Goal: Information Seeking & Learning: Learn about a topic

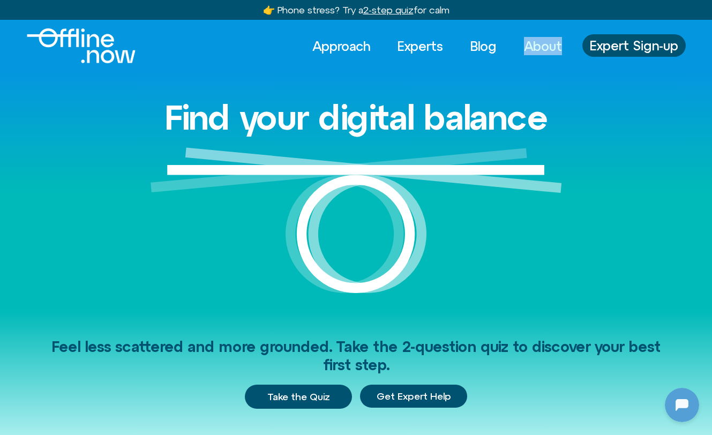
click at [533, 49] on link "About" at bounding box center [542, 46] width 57 height 24
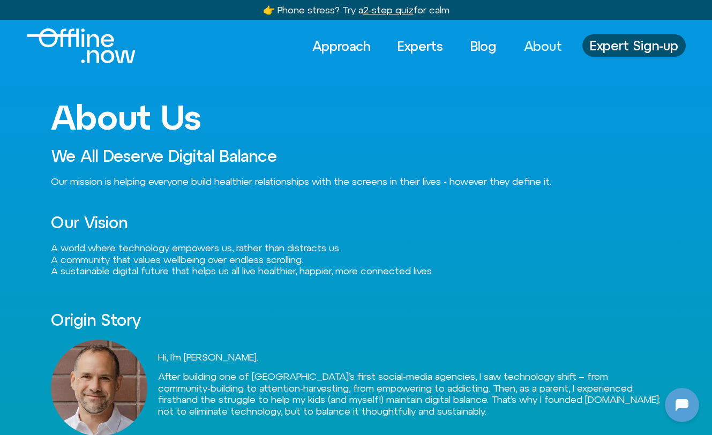
click at [101, 57] on img "Logo" at bounding box center [81, 45] width 109 height 35
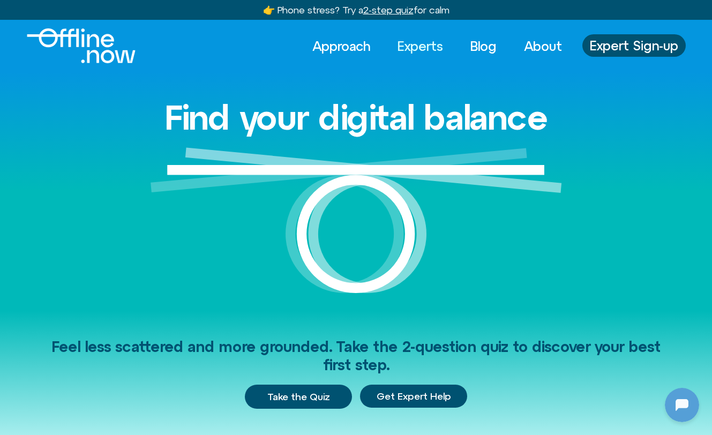
click at [418, 45] on link "Experts" at bounding box center [420, 46] width 65 height 24
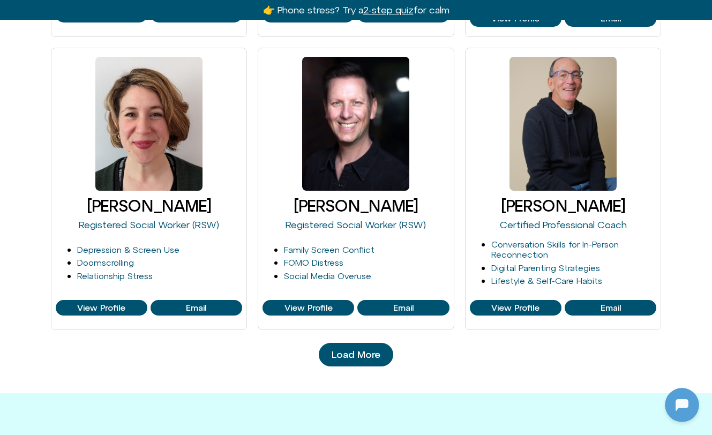
scroll to position [1050, 0]
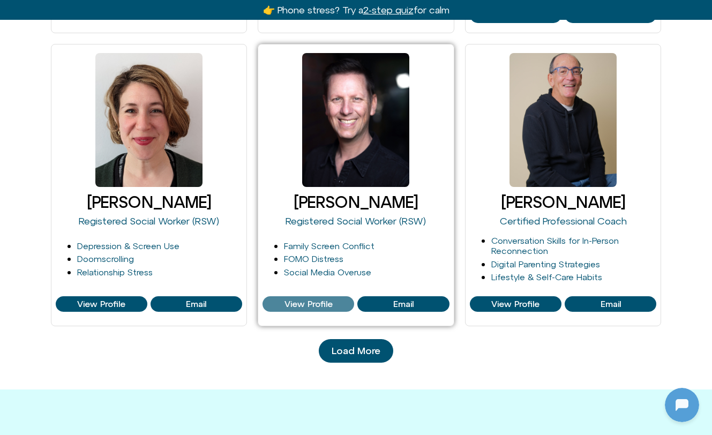
click at [315, 304] on span "View Profile" at bounding box center [308, 304] width 48 height 10
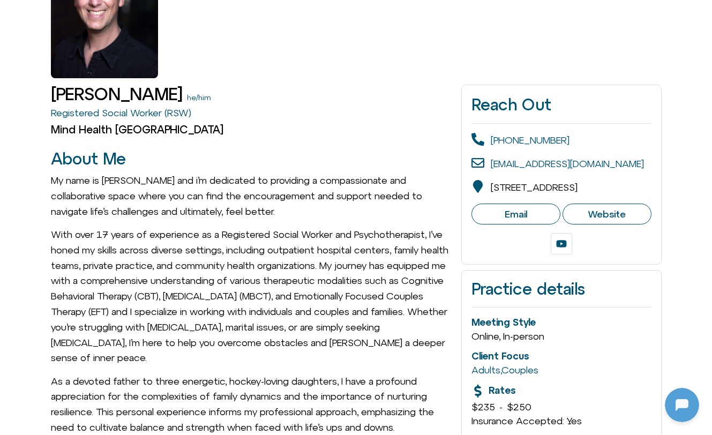
scroll to position [96, 0]
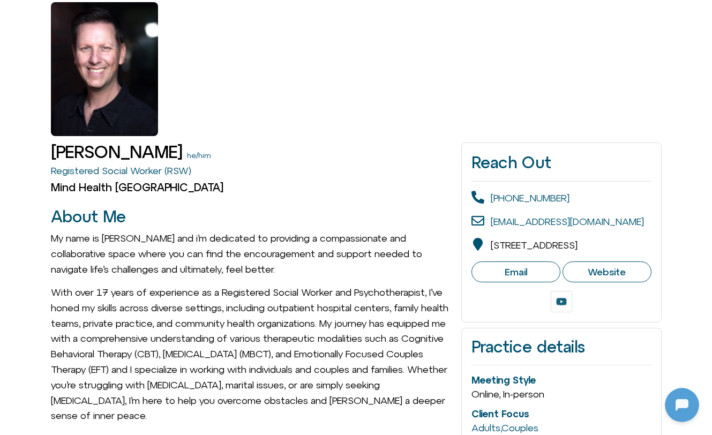
click at [564, 307] on icon at bounding box center [561, 301] width 11 height 11
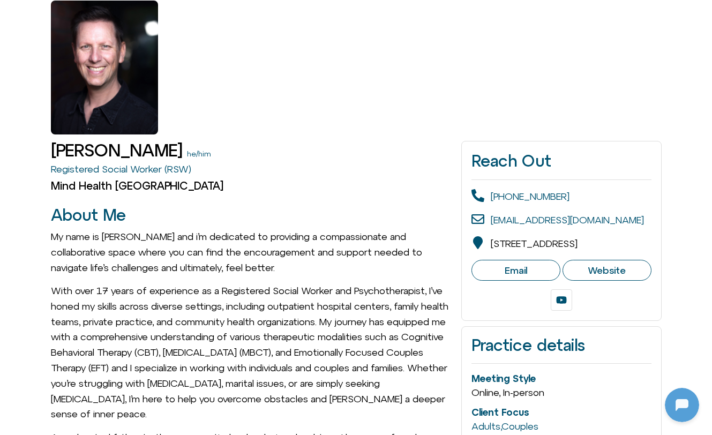
click at [616, 275] on link "Website" at bounding box center [606, 270] width 89 height 21
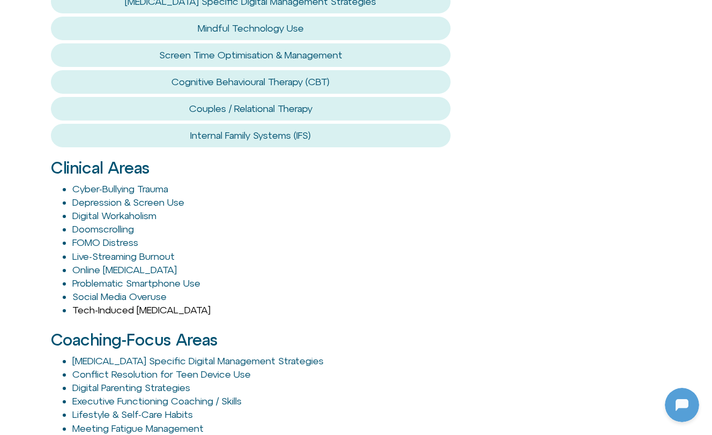
scroll to position [1007, 0]
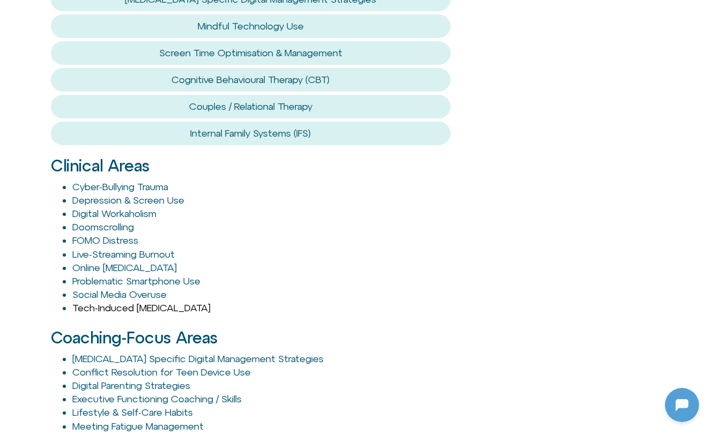
click at [109, 302] on link "Tech-Induced Insomnia" at bounding box center [141, 307] width 138 height 11
click at [145, 262] on link "Online Gaming Disorder" at bounding box center [124, 267] width 104 height 11
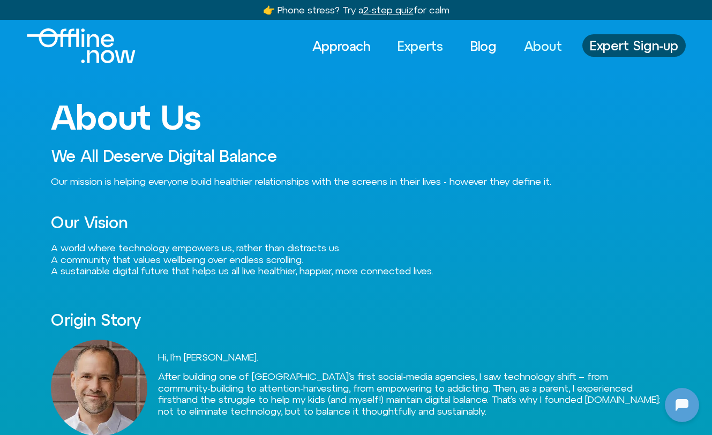
click at [418, 41] on link "Experts" at bounding box center [420, 46] width 65 height 24
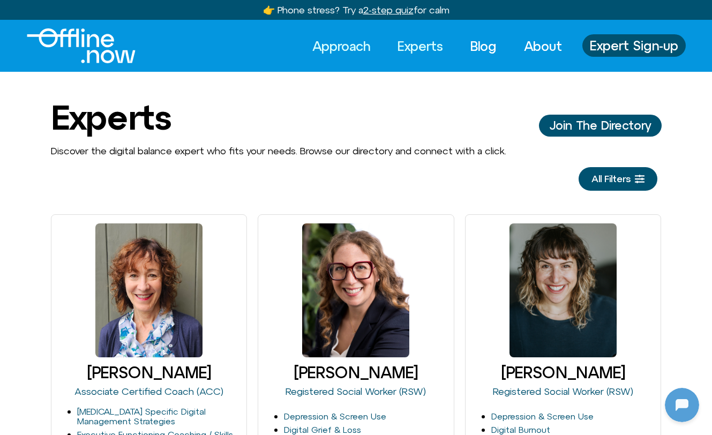
click at [345, 49] on link "Approach" at bounding box center [341, 46] width 77 height 24
